Goal: Task Accomplishment & Management: Manage account settings

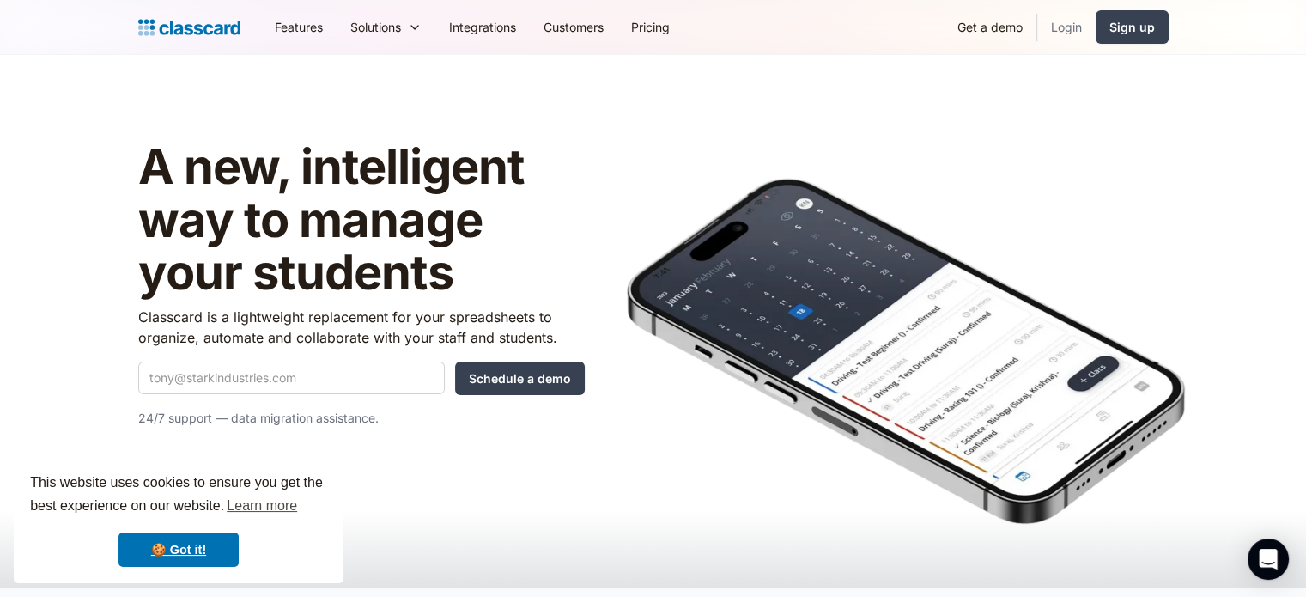
click at [1096, 33] on link "Login" at bounding box center [1067, 27] width 58 height 39
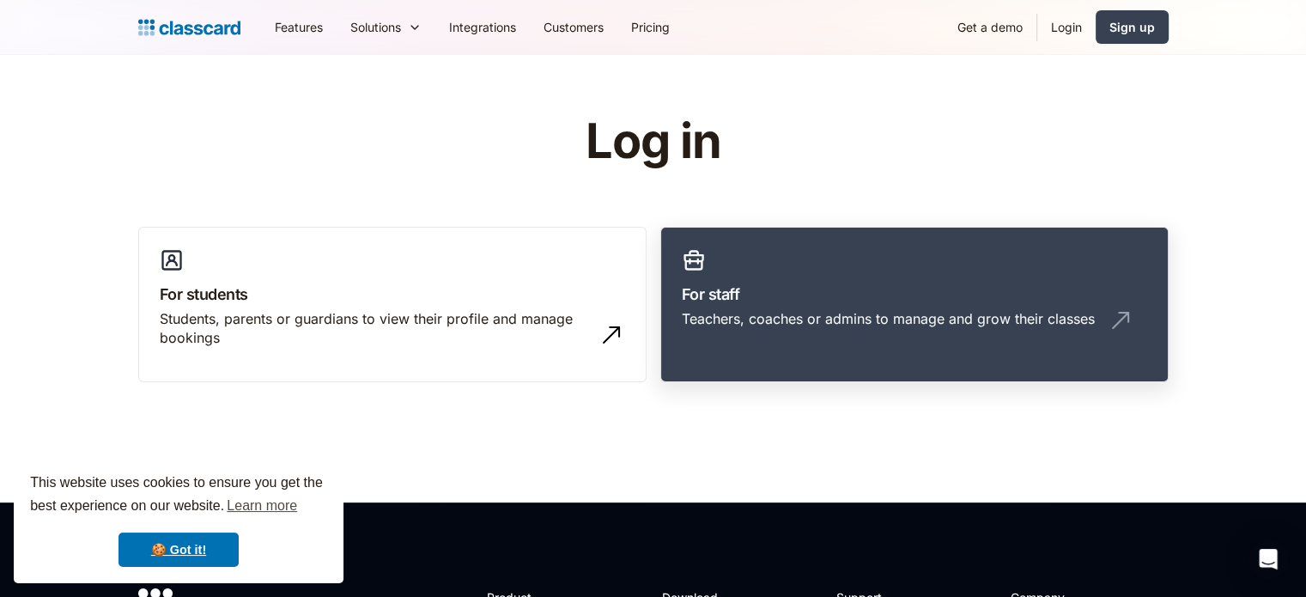
click at [1086, 329] on div "Teachers, coaches or admins to manage and grow their classes" at bounding box center [915, 325] width 466 height 33
